Goal: Information Seeking & Learning: Learn about a topic

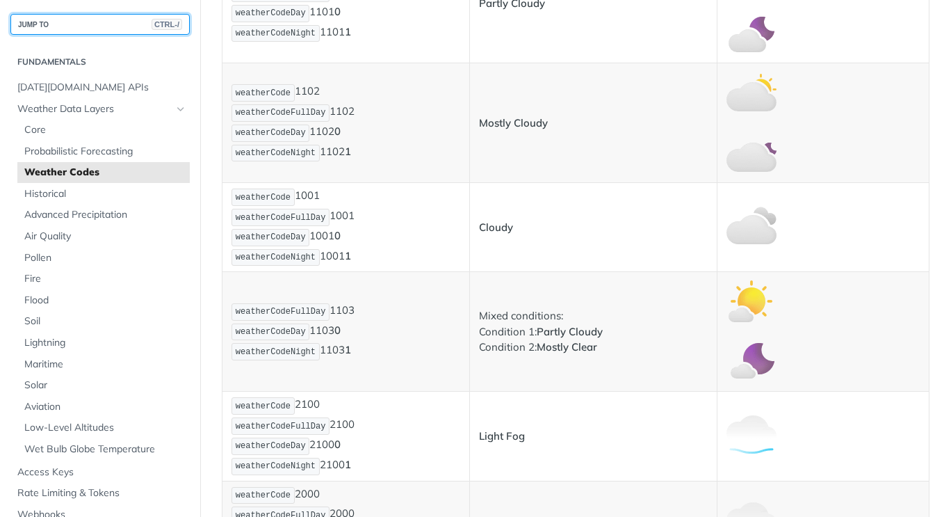
scroll to position [706, 0]
click at [275, 310] on span "weatherCodeFullDay" at bounding box center [281, 311] width 90 height 10
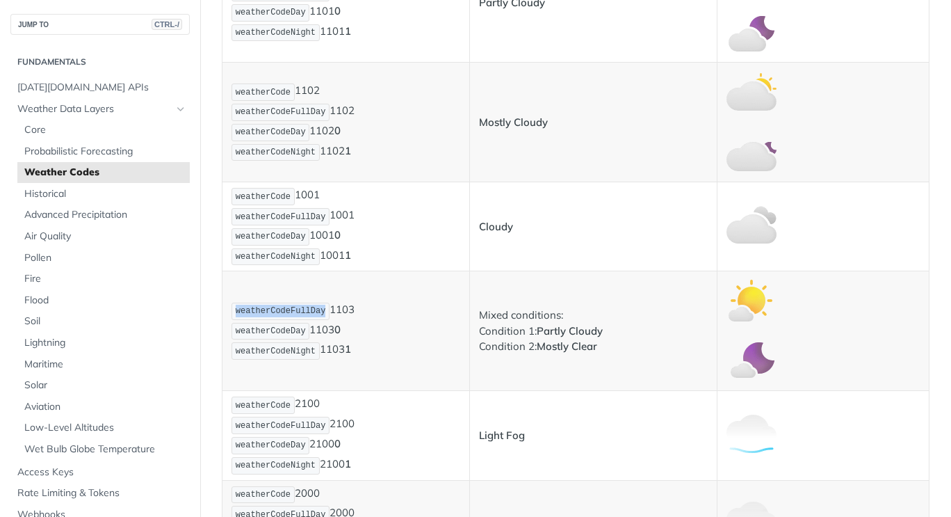
click at [275, 310] on span "weatherCodeFullDay" at bounding box center [281, 311] width 90 height 10
click at [353, 312] on p "weatherCodeFullDay 1103 weatherCodeDay 1103 0 weatherCodeNight 1103 1" at bounding box center [346, 331] width 229 height 60
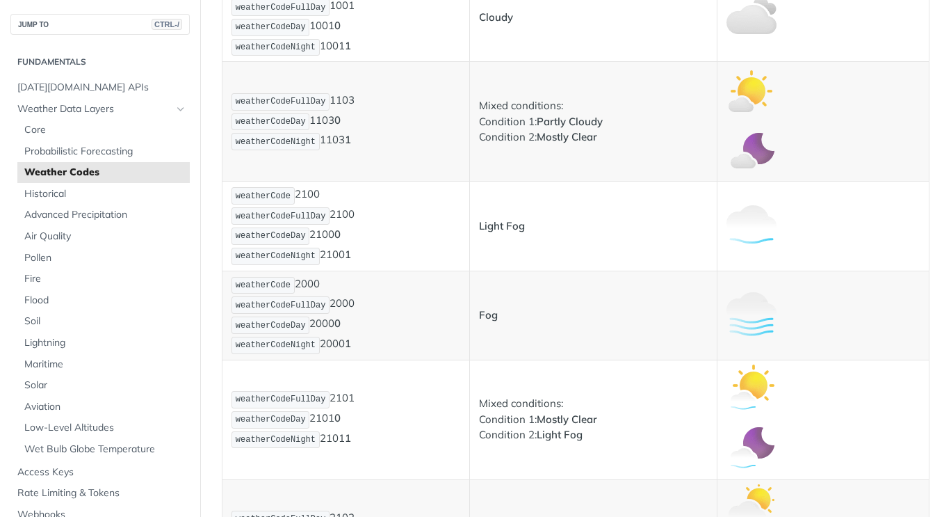
scroll to position [914, 0]
click at [277, 199] on span "weatherCode" at bounding box center [263, 198] width 55 height 10
click at [324, 223] on p "weatherCode 2100 weatherCodeFullDay 2100 weatherCodeDay 2100 0 weatherCodeNight…" at bounding box center [346, 227] width 229 height 80
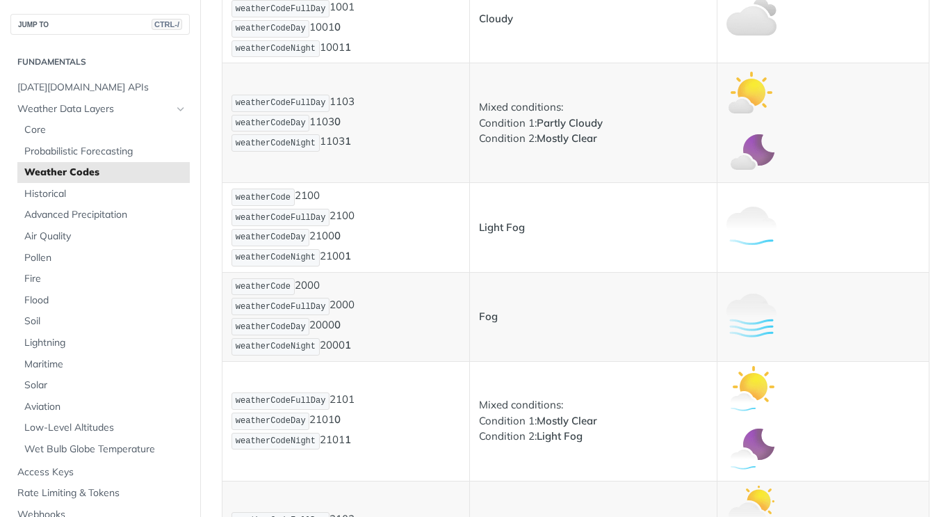
click at [252, 239] on span "weatherCodeDay" at bounding box center [271, 237] width 70 height 10
click at [330, 240] on p "weatherCode 2100 weatherCodeFullDay 2100 weatherCodeDay 2100 0 weatherCodeNight…" at bounding box center [346, 227] width 229 height 80
click at [102, 199] on span "Historical" at bounding box center [105, 194] width 162 height 14
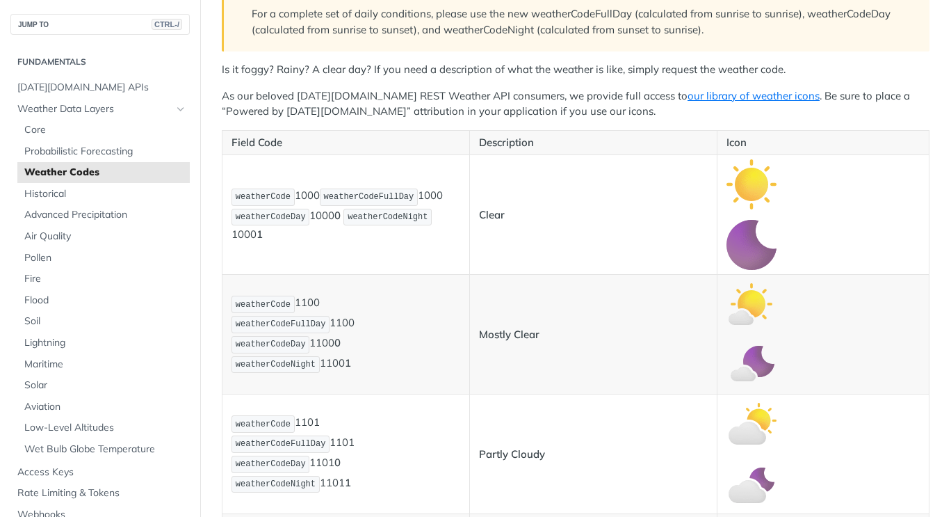
scroll to position [257, 0]
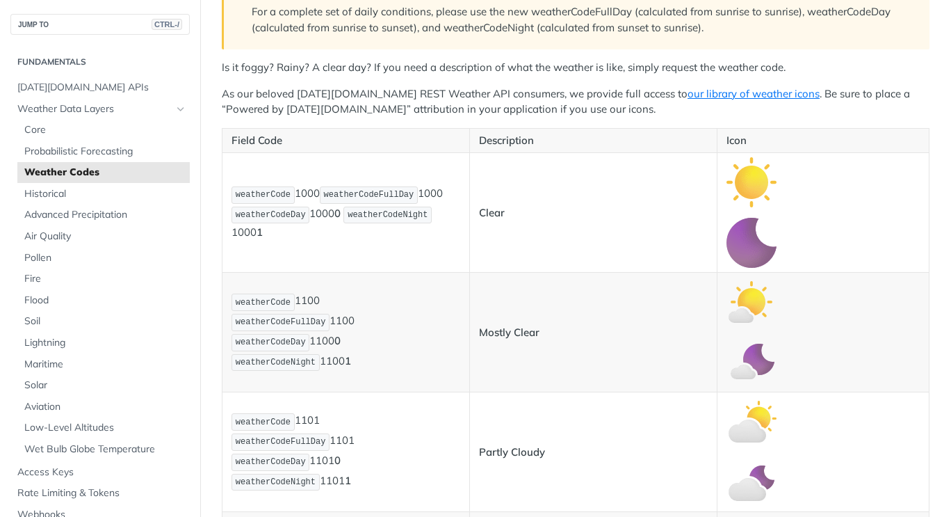
click at [750, 255] on img "Expand image" at bounding box center [752, 243] width 50 height 50
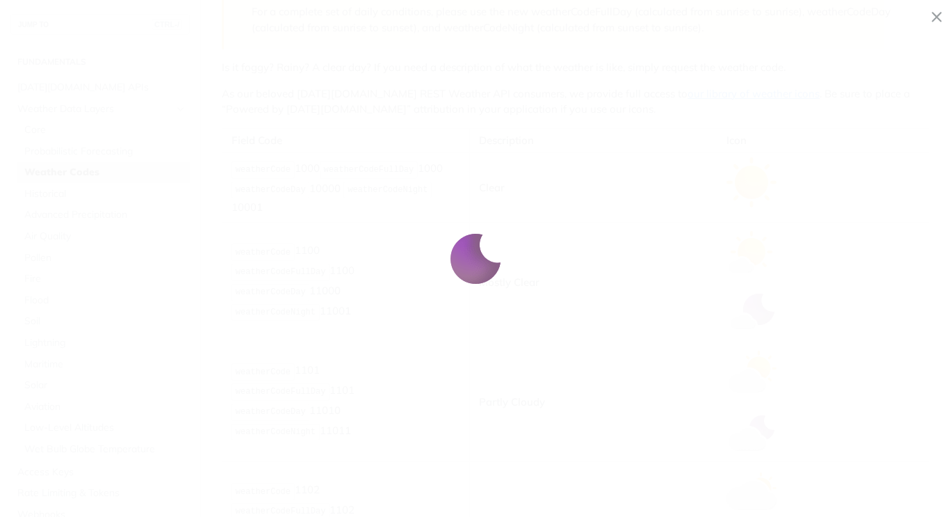
click at [936, 17] on icon "Minimize image" at bounding box center [937, 18] width 12 height 24
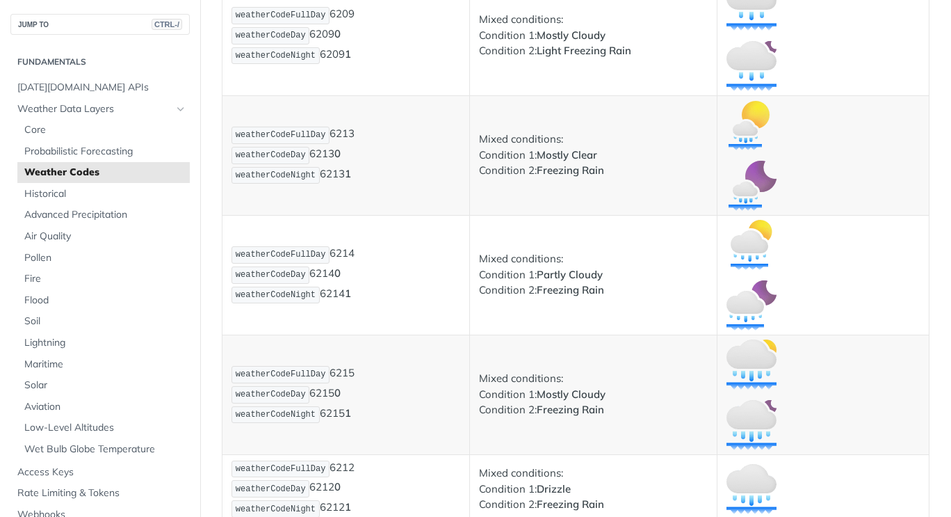
scroll to position [7031, 0]
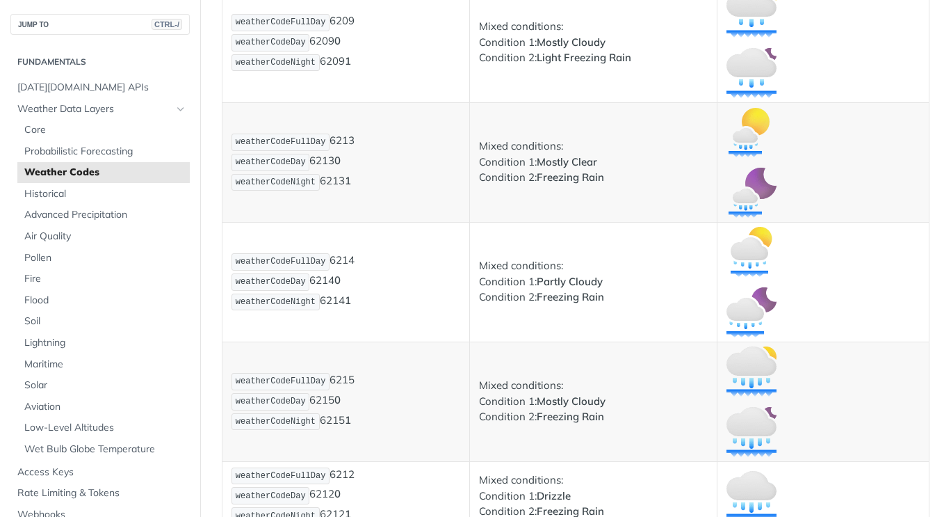
drag, startPoint x: 536, startPoint y: 298, endPoint x: 607, endPoint y: 282, distance: 72.7
click at [607, 282] on p "Mixed conditions: Condition 1: Partly Cloudy Condition 2: Freezing Rain" at bounding box center [593, 281] width 229 height 47
click at [547, 305] on p "Mixed conditions: Condition 1: Partly Cloudy Condition 2: Freezing Rain" at bounding box center [593, 281] width 229 height 47
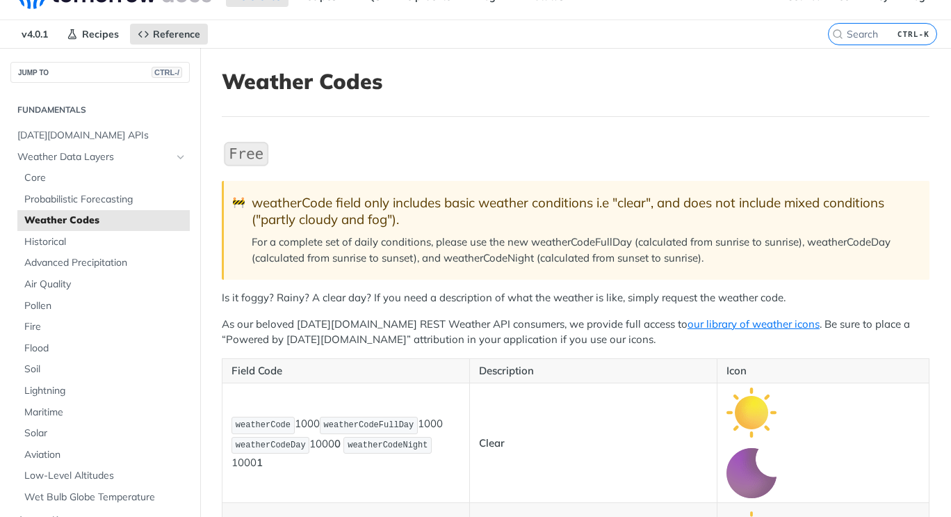
scroll to position [0, 0]
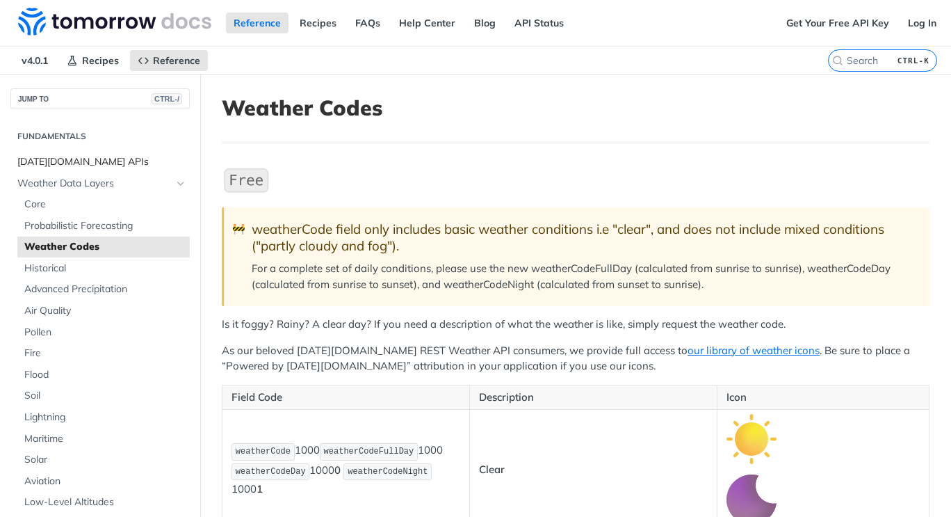
click at [99, 163] on span "[DATE][DOMAIN_NAME] APIs" at bounding box center [101, 162] width 169 height 14
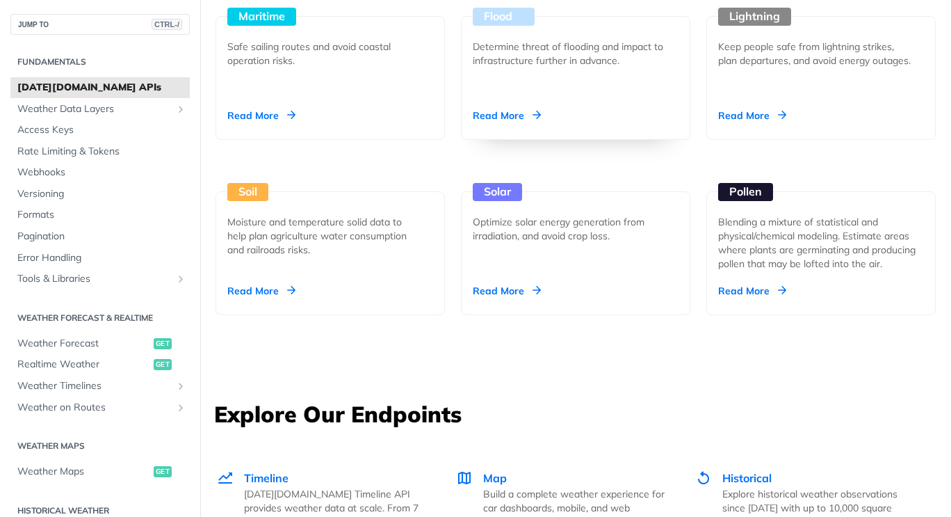
scroll to position [1535, 0]
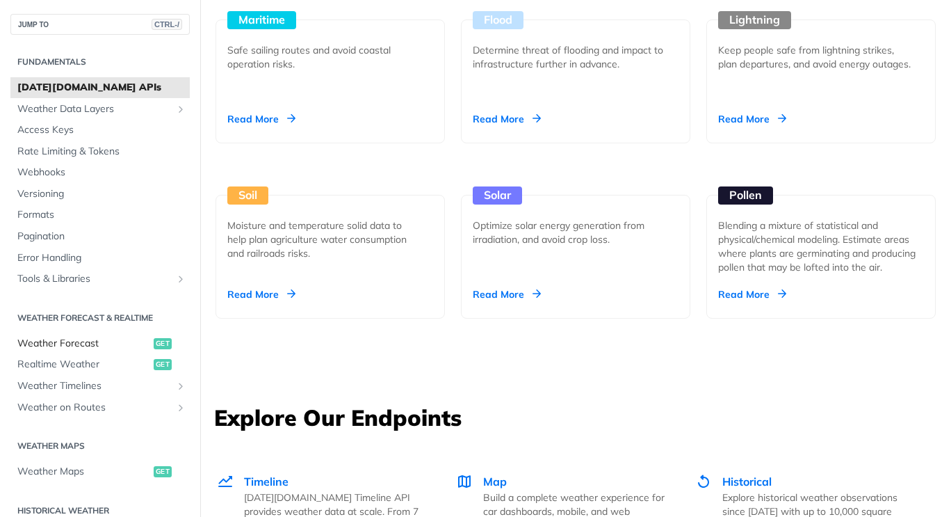
click at [88, 336] on link "Weather Forecast get" at bounding box center [99, 343] width 179 height 21
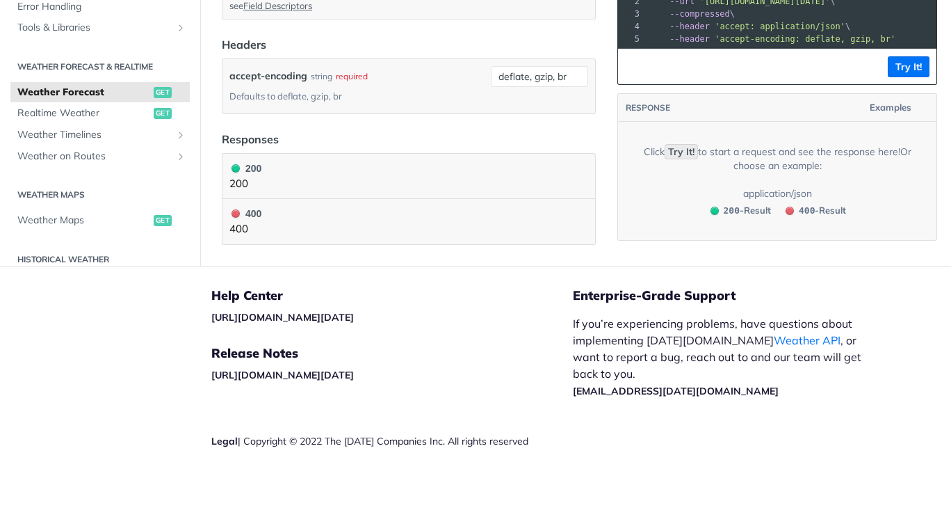
scroll to position [1494, 0]
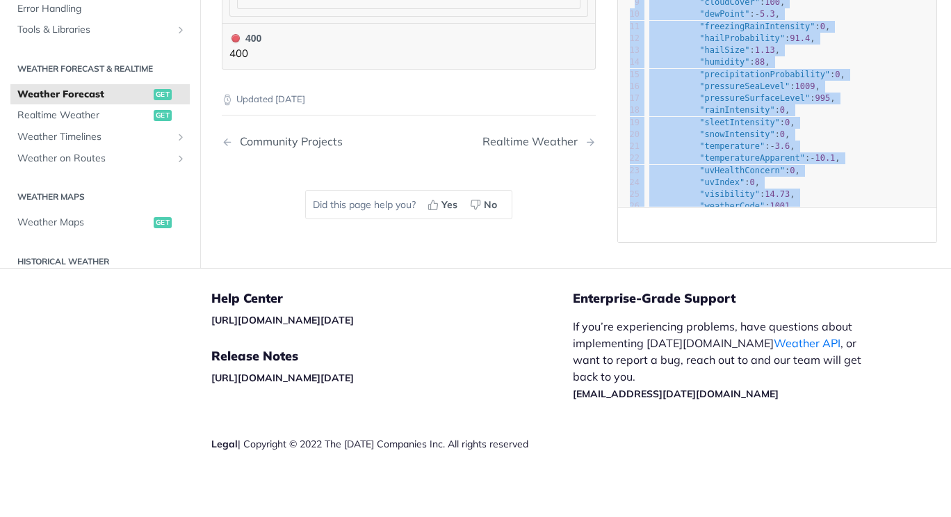
drag, startPoint x: 657, startPoint y: 241, endPoint x: 550, endPoint y: 159, distance: 134.5
click at [550, 159] on nav "Community Projects Realtime Weather" at bounding box center [409, 141] width 374 height 41
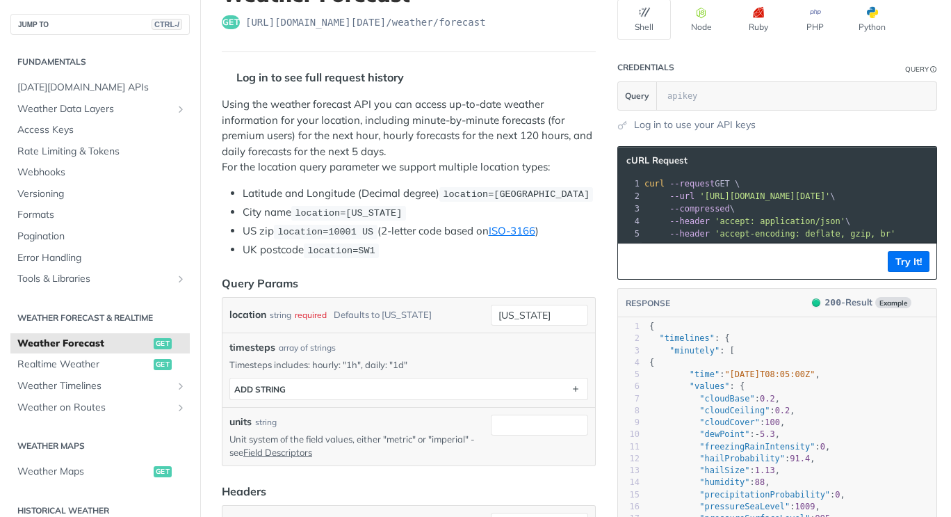
scroll to position [0, 0]
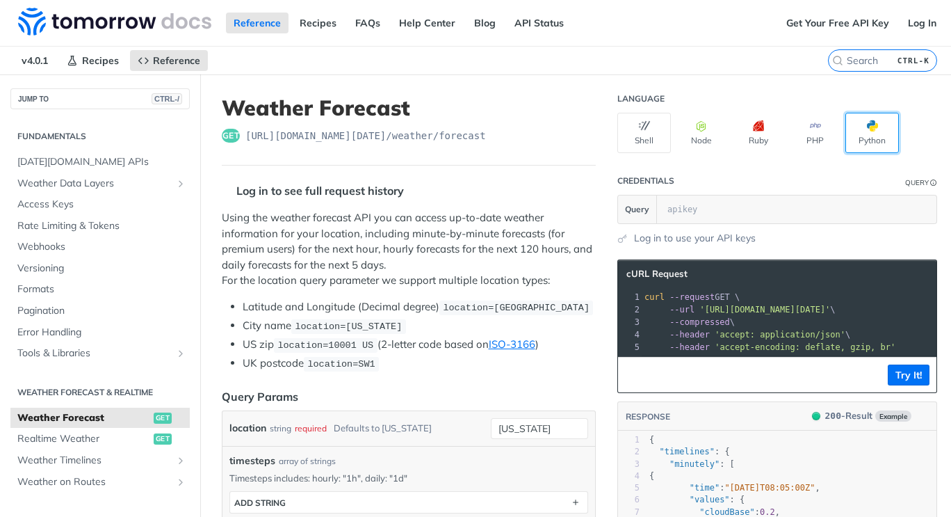
click at [878, 121] on span "button" at bounding box center [878, 125] width 0 height 11
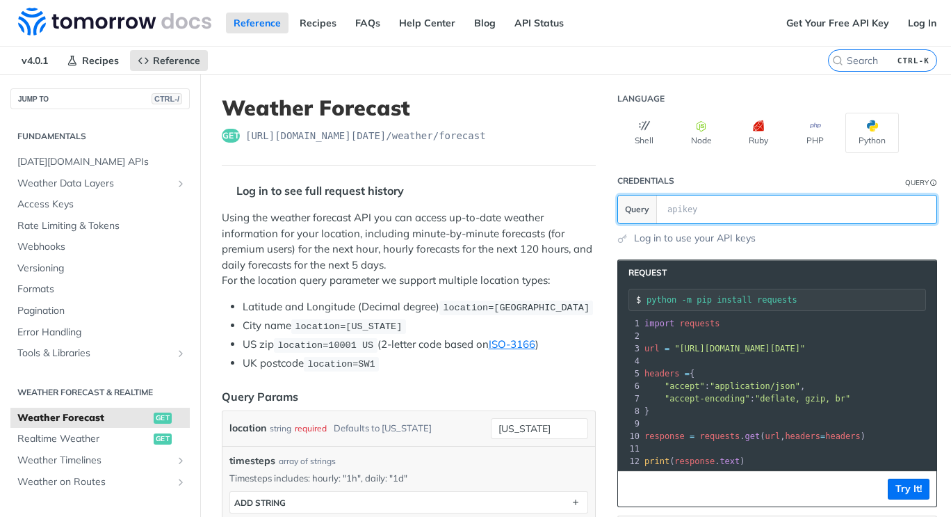
click at [695, 216] on input "text" at bounding box center [790, 209] width 258 height 28
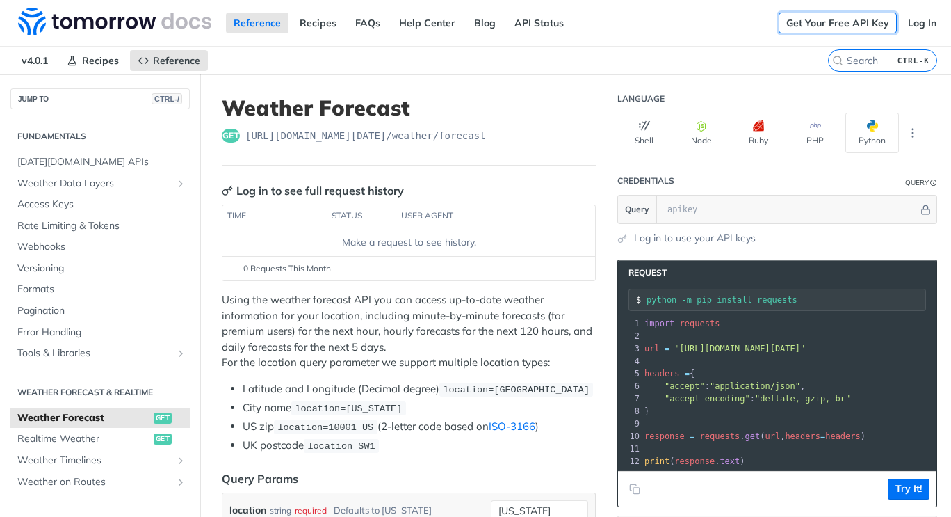
click at [829, 24] on link "Get Your Free API Key" at bounding box center [838, 23] width 118 height 21
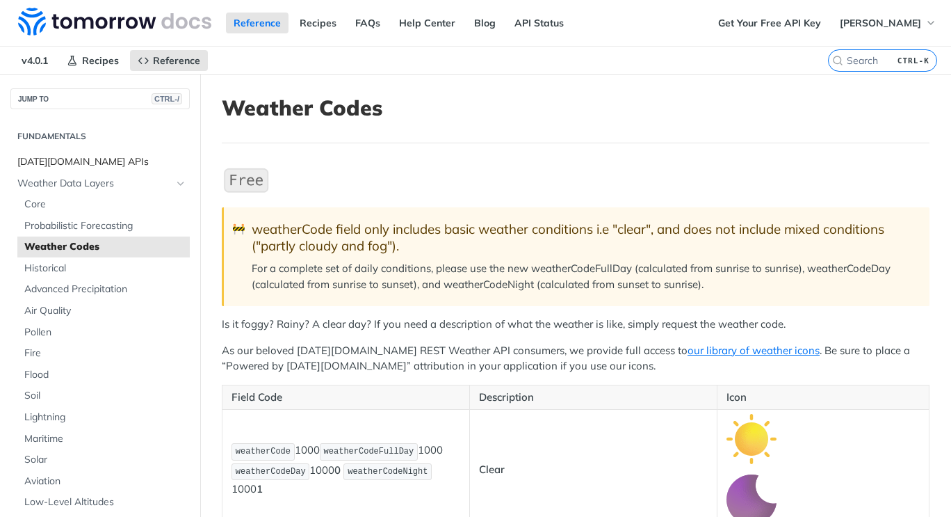
click at [83, 168] on link "[DATE][DOMAIN_NAME] APIs" at bounding box center [99, 162] width 179 height 21
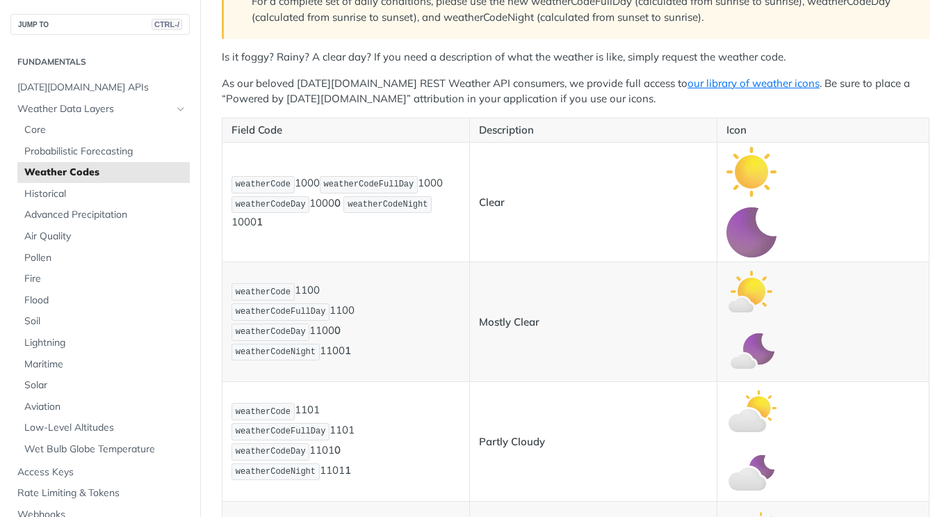
scroll to position [271, 0]
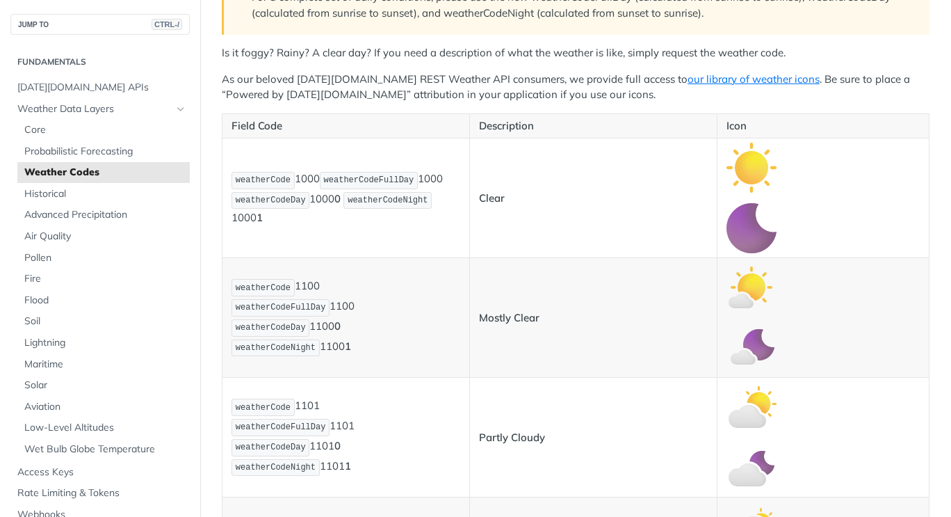
click at [646, 225] on td "Clear" at bounding box center [593, 198] width 248 height 120
click at [711, 79] on link "our library of weather icons" at bounding box center [754, 78] width 132 height 13
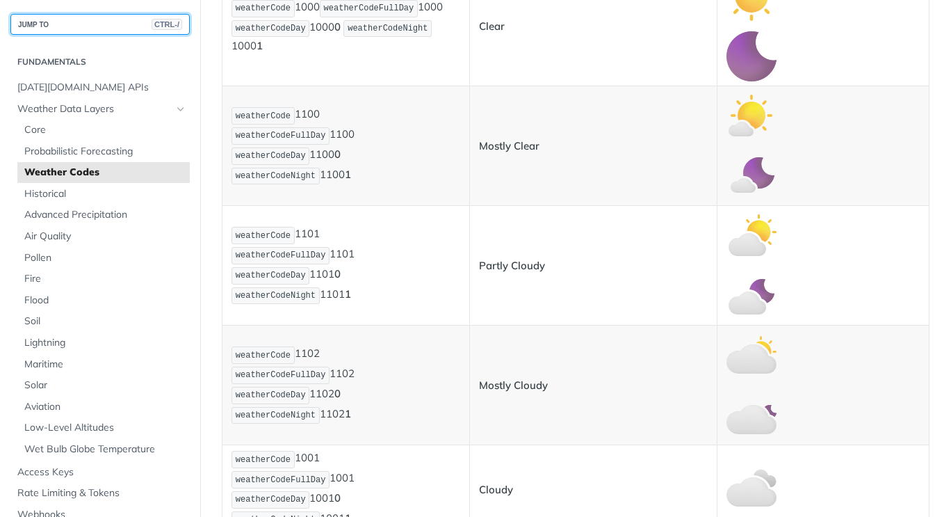
scroll to position [444, 0]
click at [527, 147] on strong "Mostly Clear" at bounding box center [509, 144] width 60 height 13
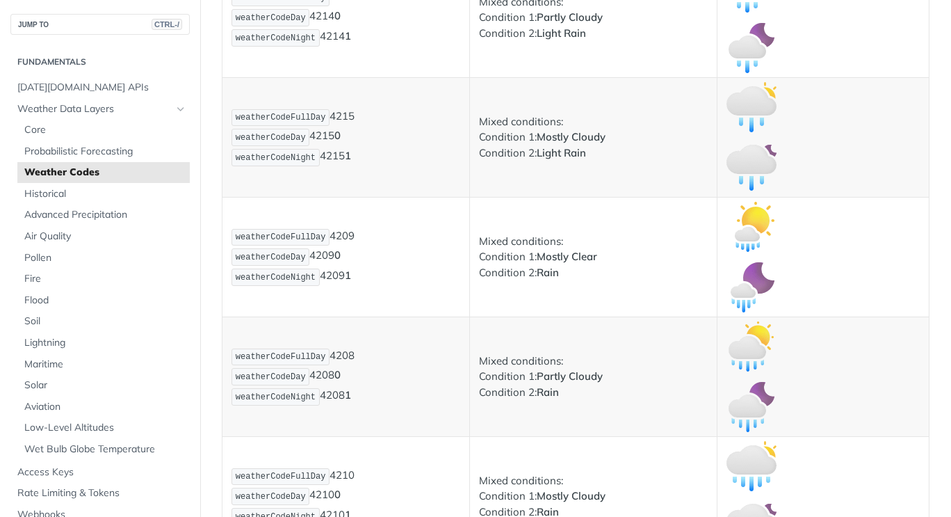
scroll to position [2870, 0]
click at [528, 320] on td "Mixed conditions: Condition 1: Partly Cloudy Condition 2: Rain" at bounding box center [593, 376] width 248 height 120
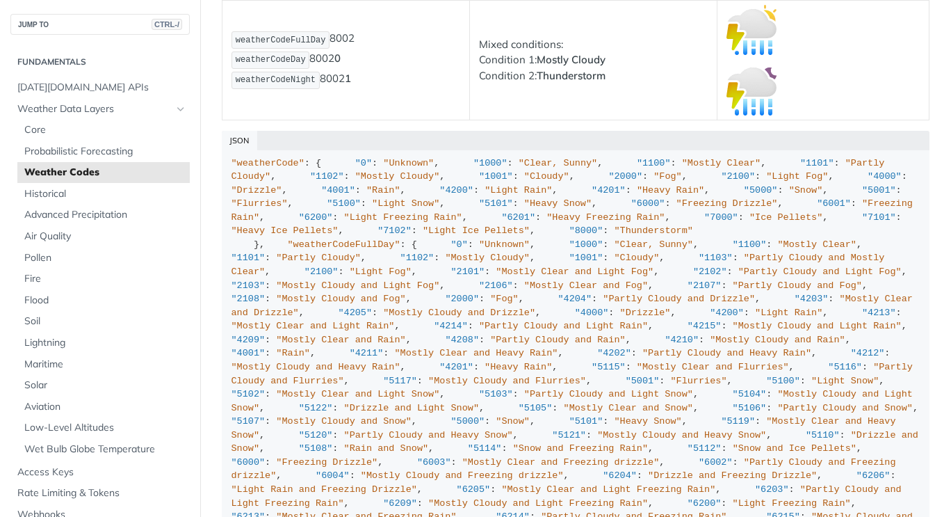
scroll to position [6, 0]
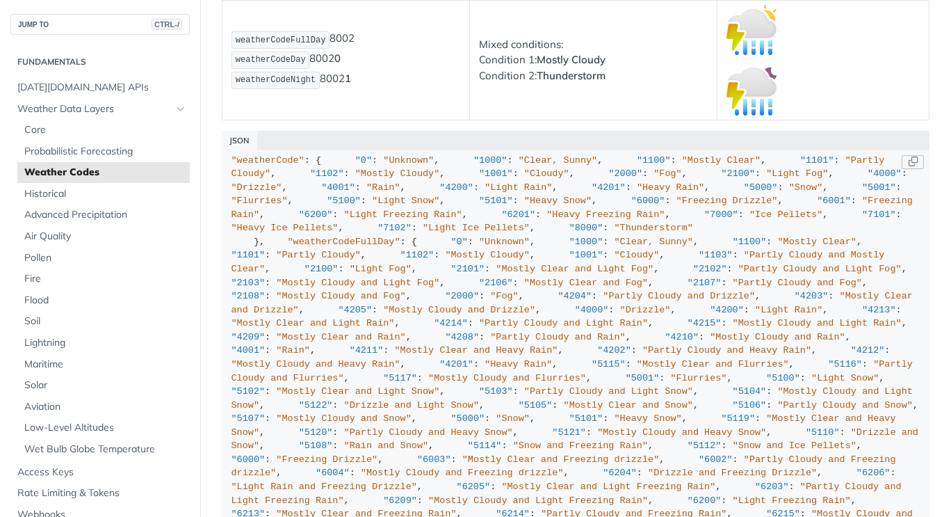
click at [631, 206] on span ""6000"" at bounding box center [648, 200] width 34 height 10
click at [677, 206] on span ""Freezing Drizzle"" at bounding box center [728, 200] width 102 height 10
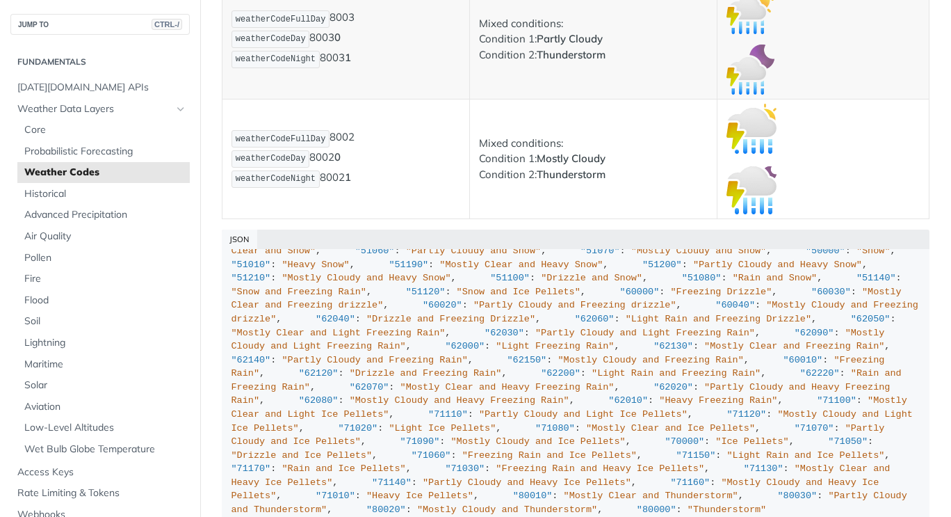
scroll to position [717, 0]
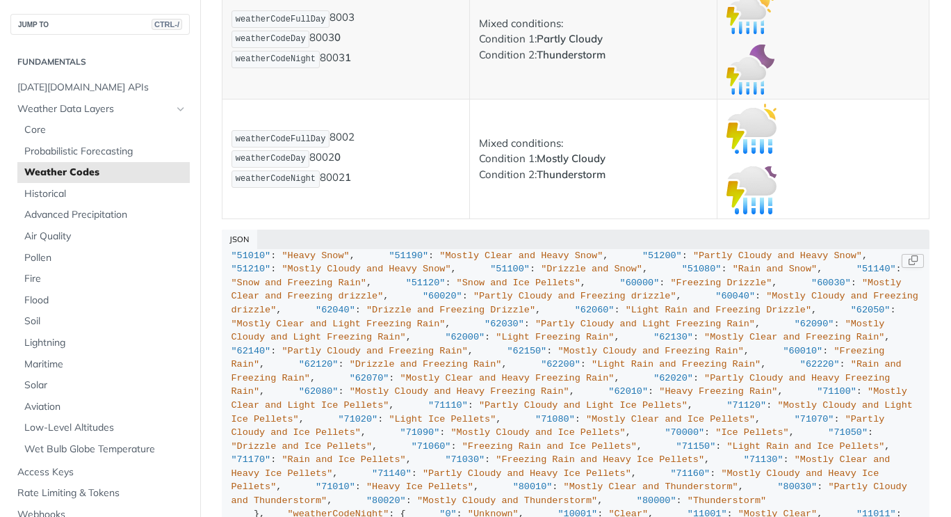
drag, startPoint x: 267, startPoint y: 350, endPoint x: 282, endPoint y: 357, distance: 16.2
click at [282, 357] on div ""weatherCode" : { "0" : "Unknown" , "1000" : "Clear, Sunny" , "1100" : "Mostly …" at bounding box center [576, 256] width 689 height 1428
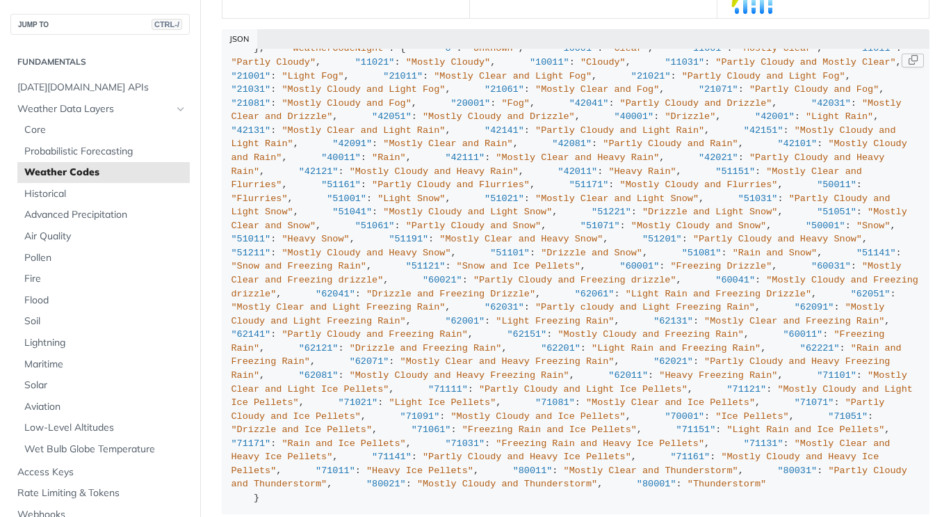
scroll to position [10059, 0]
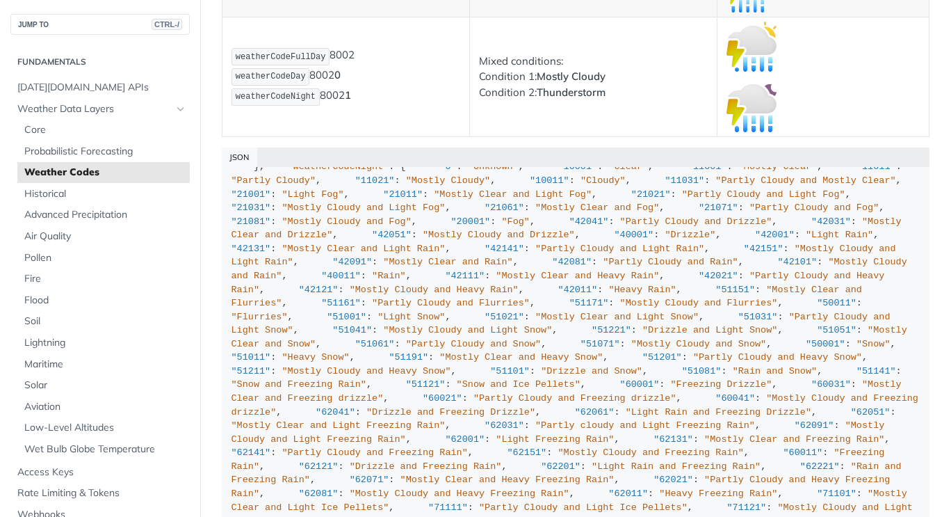
click at [512, 90] on p "Mixed conditions: Condition 1: Mostly Cloudy Condition 2: Thunderstorm" at bounding box center [593, 77] width 229 height 47
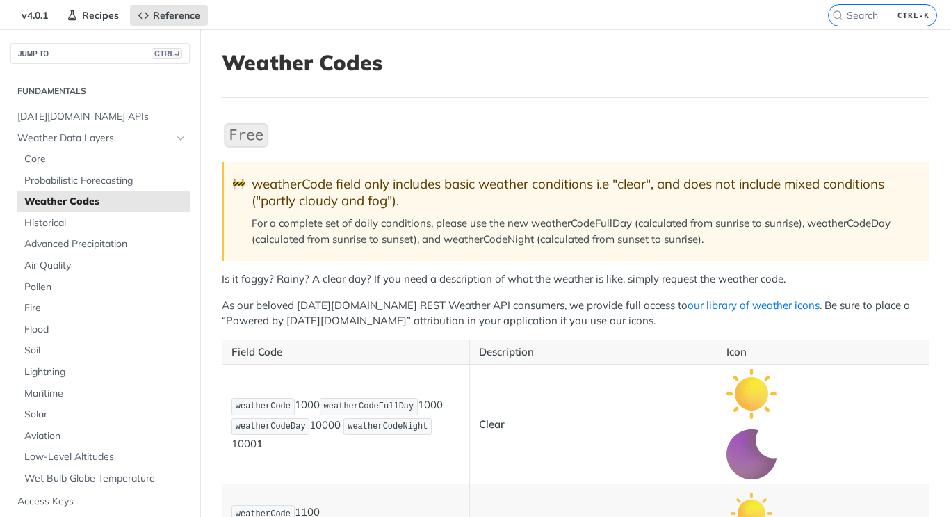
scroll to position [0, 0]
